Goal: Check status: Check status

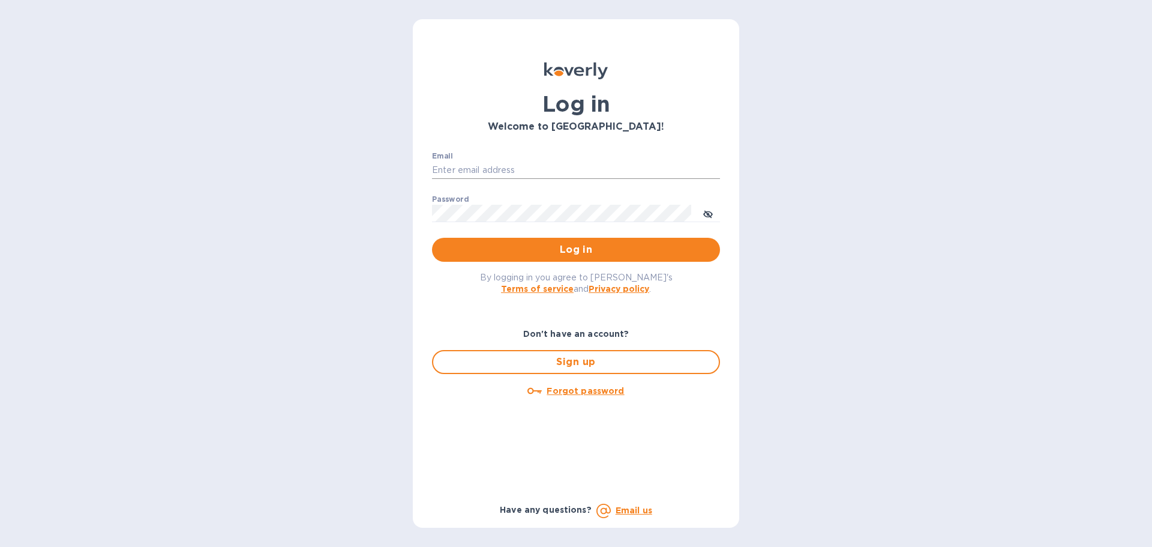
click at [474, 168] on input "Email" at bounding box center [576, 170] width 288 height 18
type input "[PERSON_NAME][EMAIL_ADDRESS][PERSON_NAME][DOMAIN_NAME]"
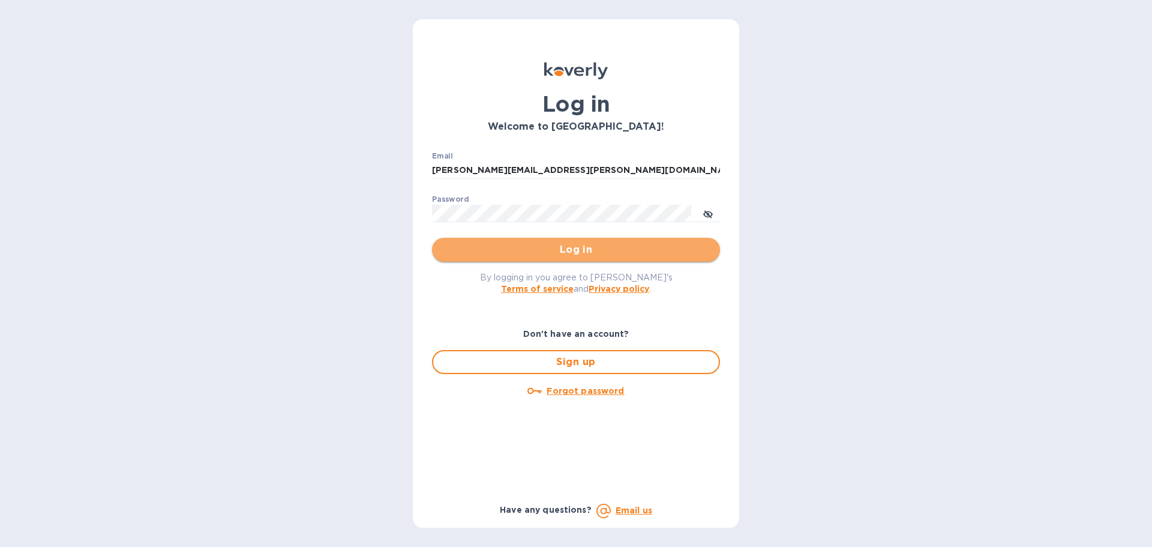
click at [570, 252] on span "Log in" at bounding box center [576, 249] width 269 height 14
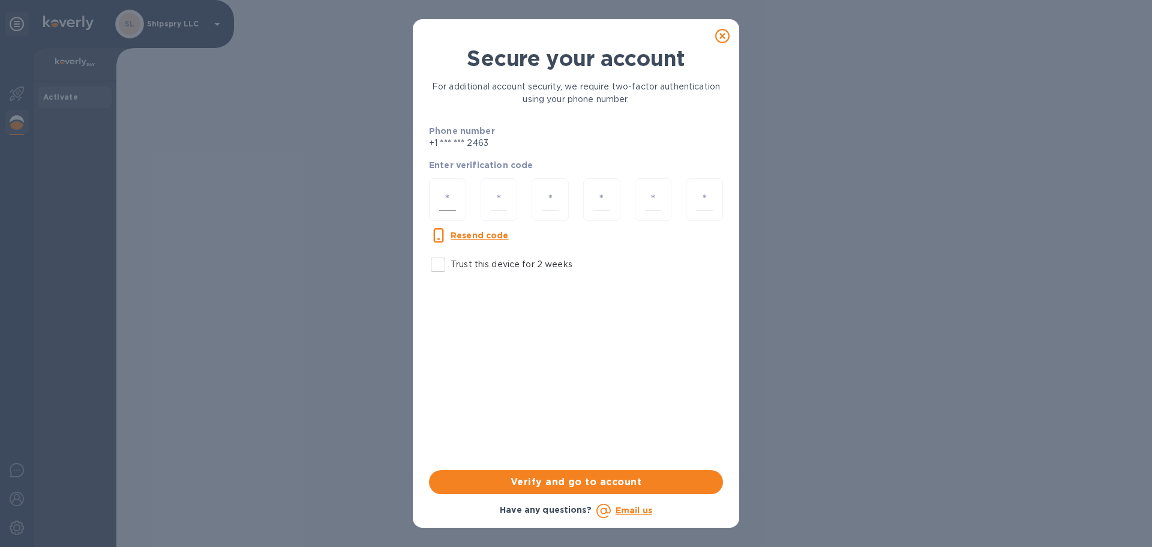
click at [440, 199] on input "number" at bounding box center [447, 199] width 17 height 22
type input "7"
type input "4"
type input "5"
type input "6"
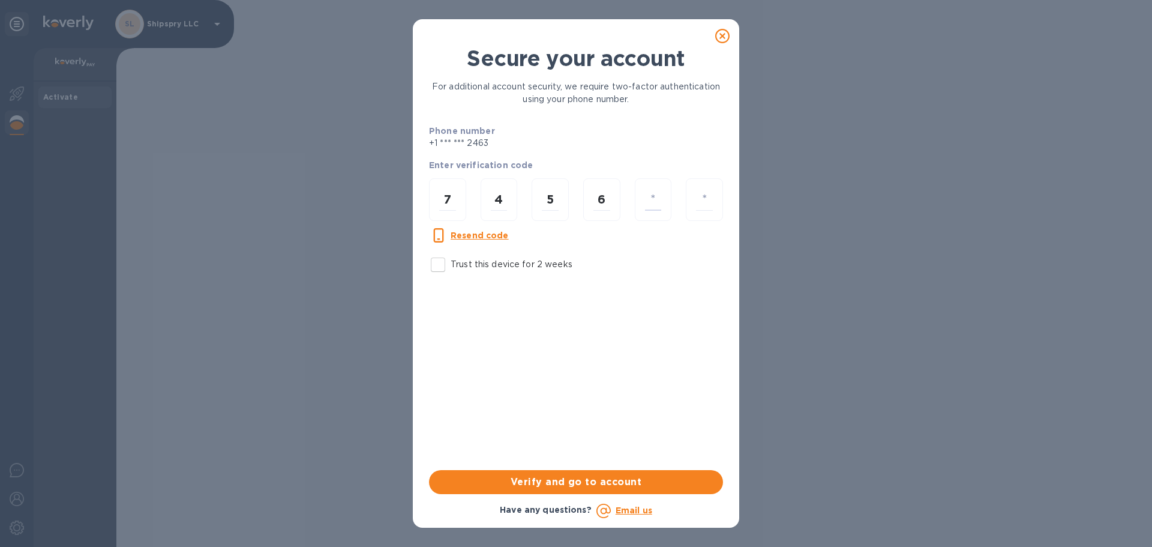
type input "9"
type input "1"
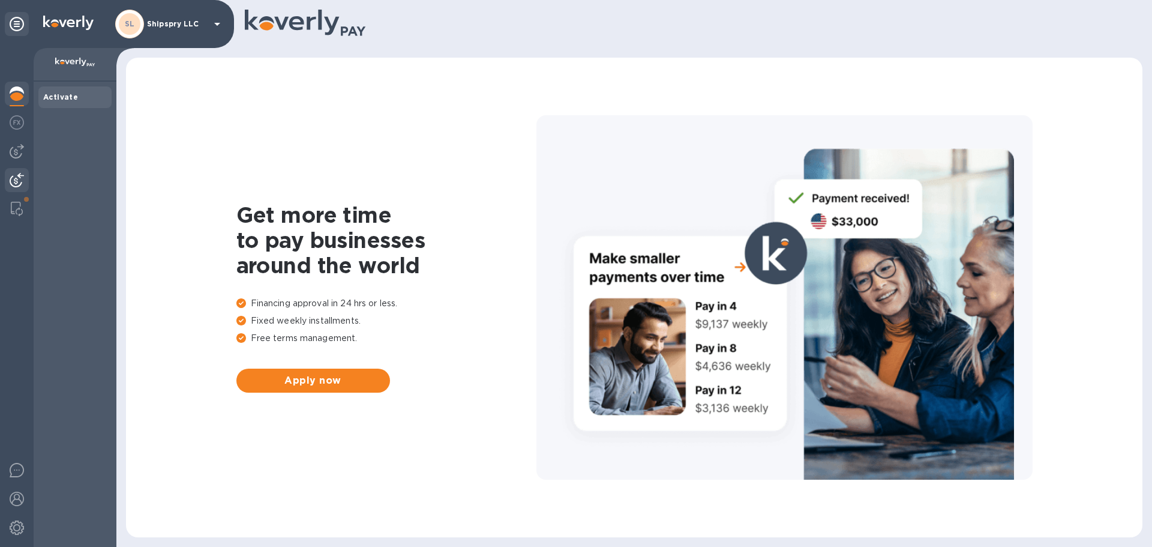
click at [19, 184] on img at bounding box center [17, 180] width 14 height 14
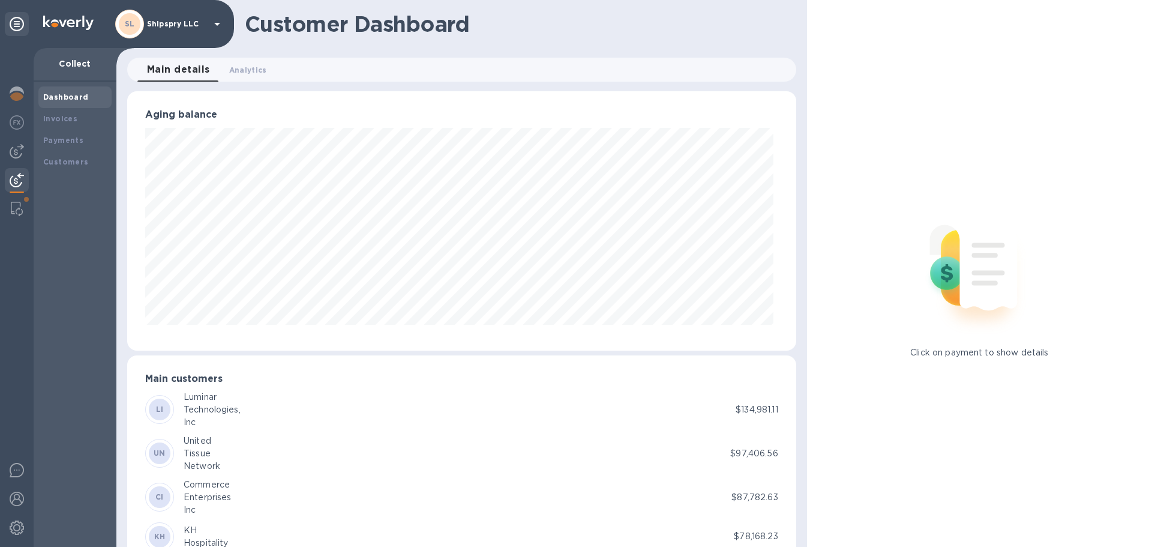
scroll to position [599951, 599546]
click at [61, 140] on b "Payments" at bounding box center [63, 140] width 40 height 9
